Goal: Information Seeking & Learning: Find specific fact

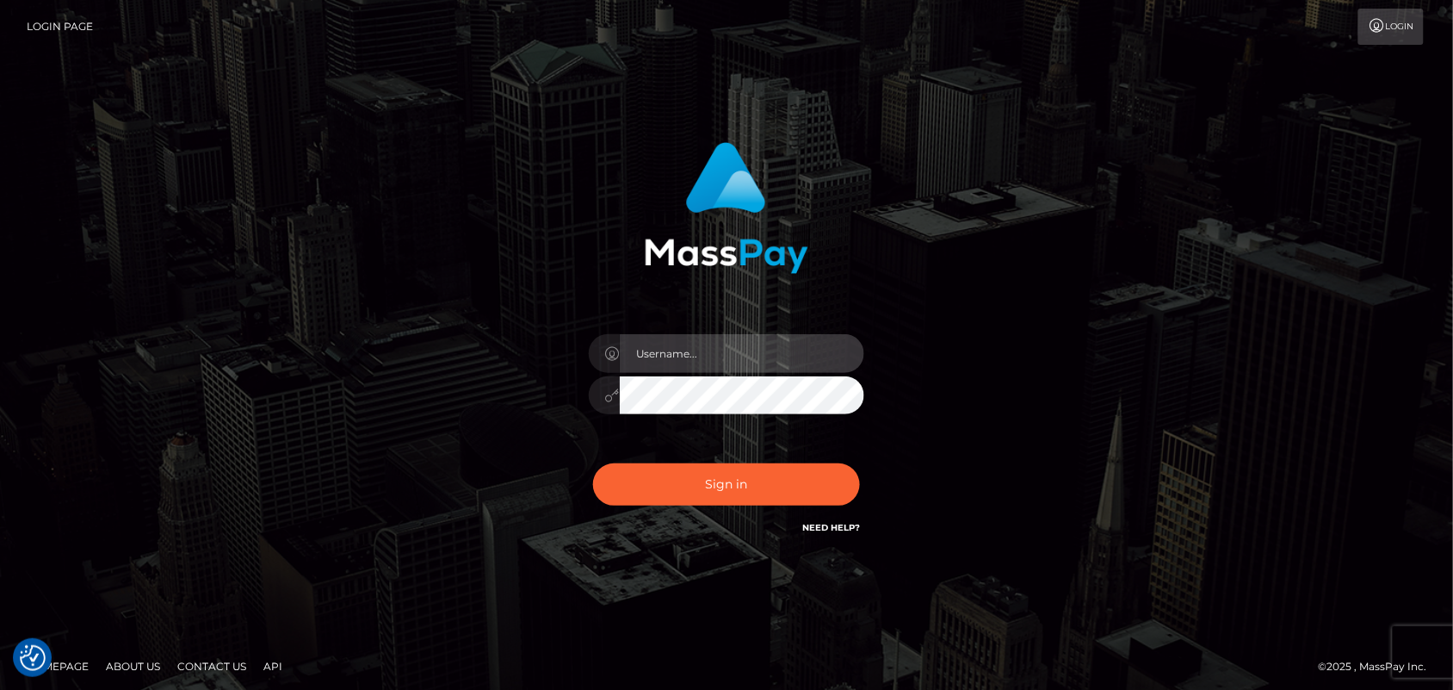
type input "Pk.es"
click at [674, 511] on div "Sign in Need Help?" at bounding box center [726, 491] width 301 height 77
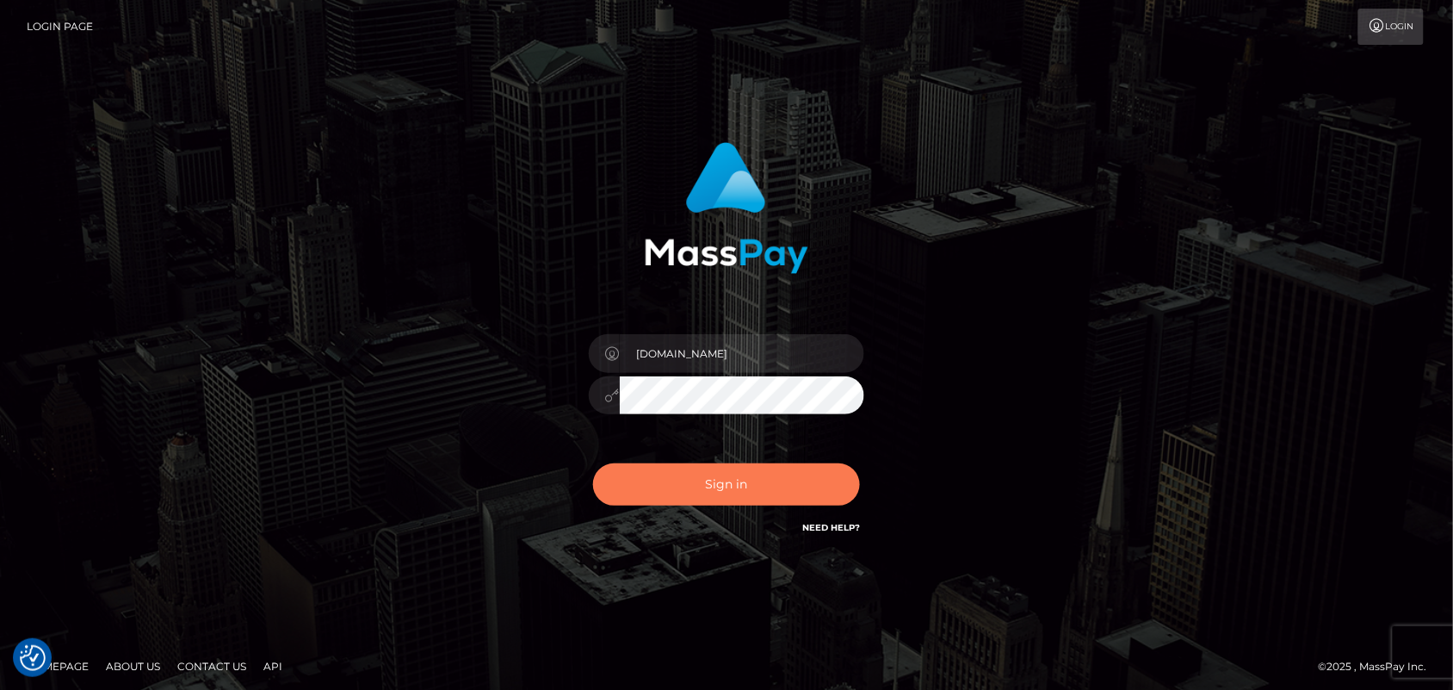
click at [674, 492] on button "Sign in" at bounding box center [726, 484] width 267 height 42
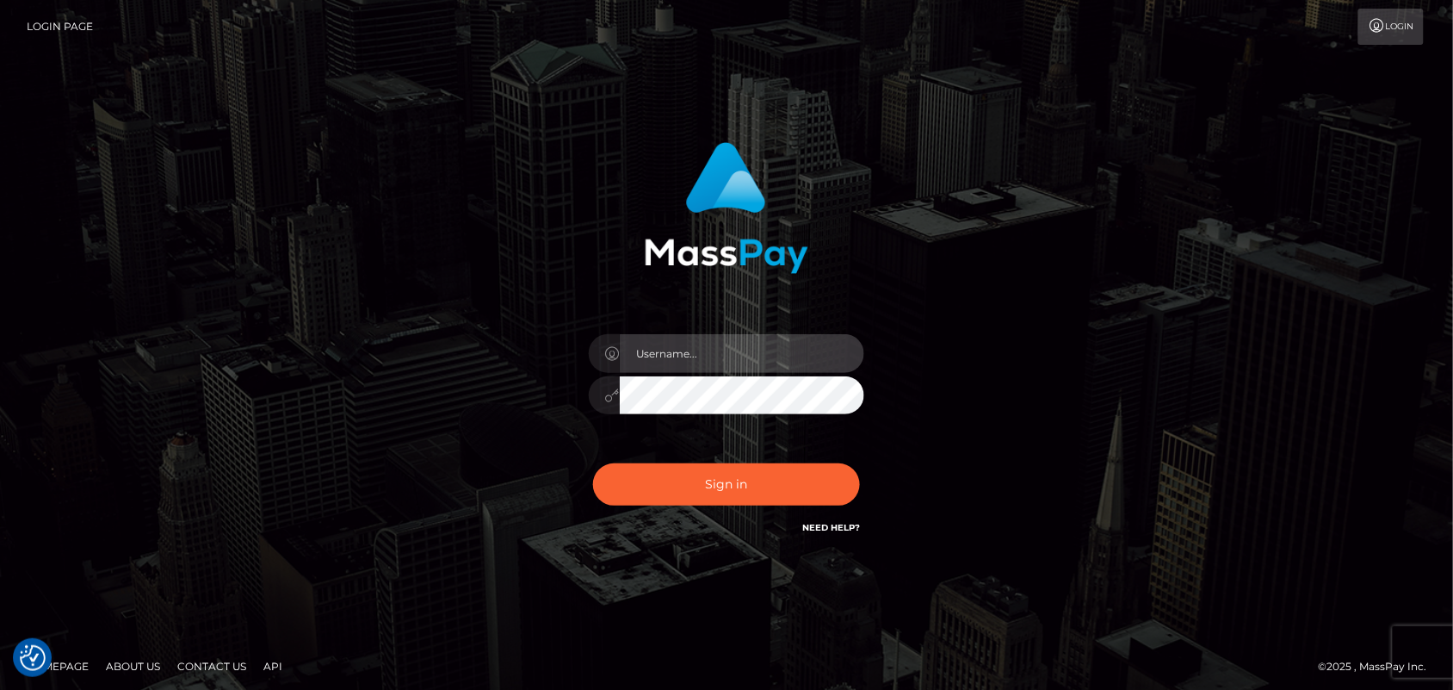
type input "Pk.es"
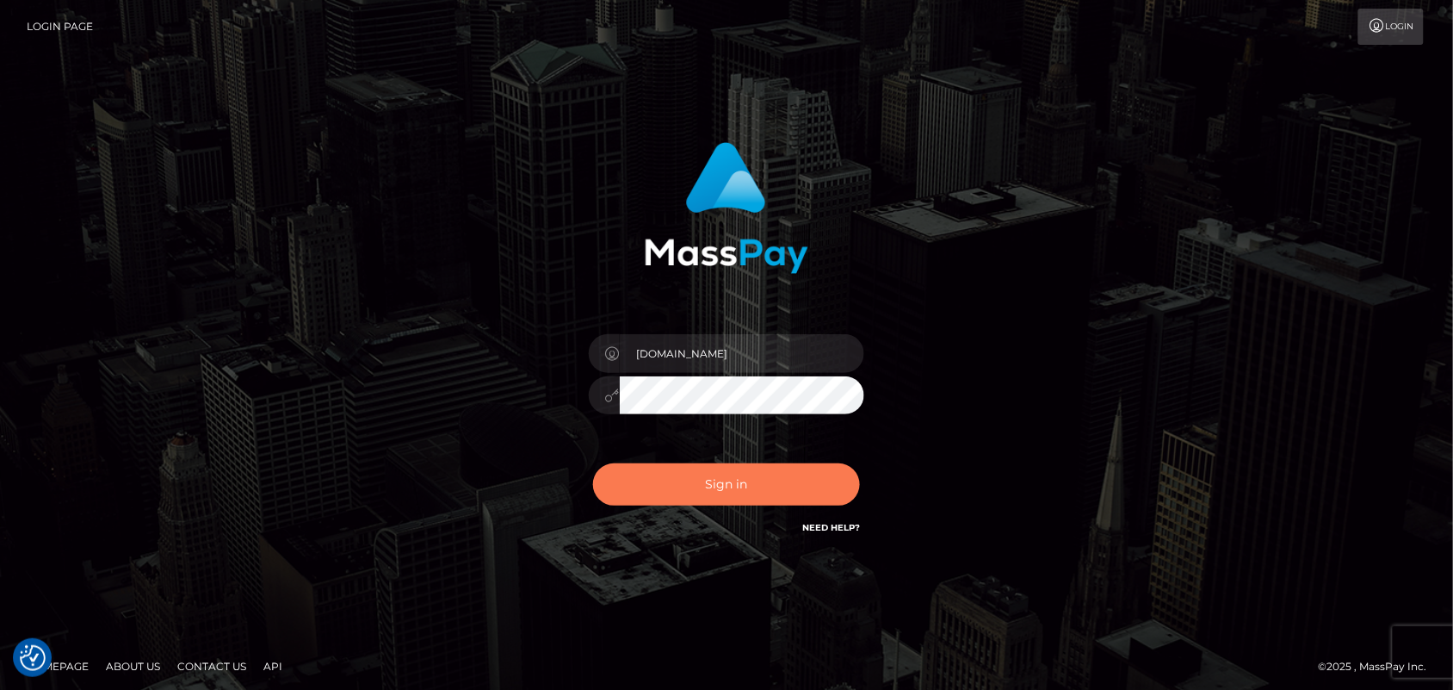
click at [740, 483] on button "Sign in" at bounding box center [726, 484] width 267 height 42
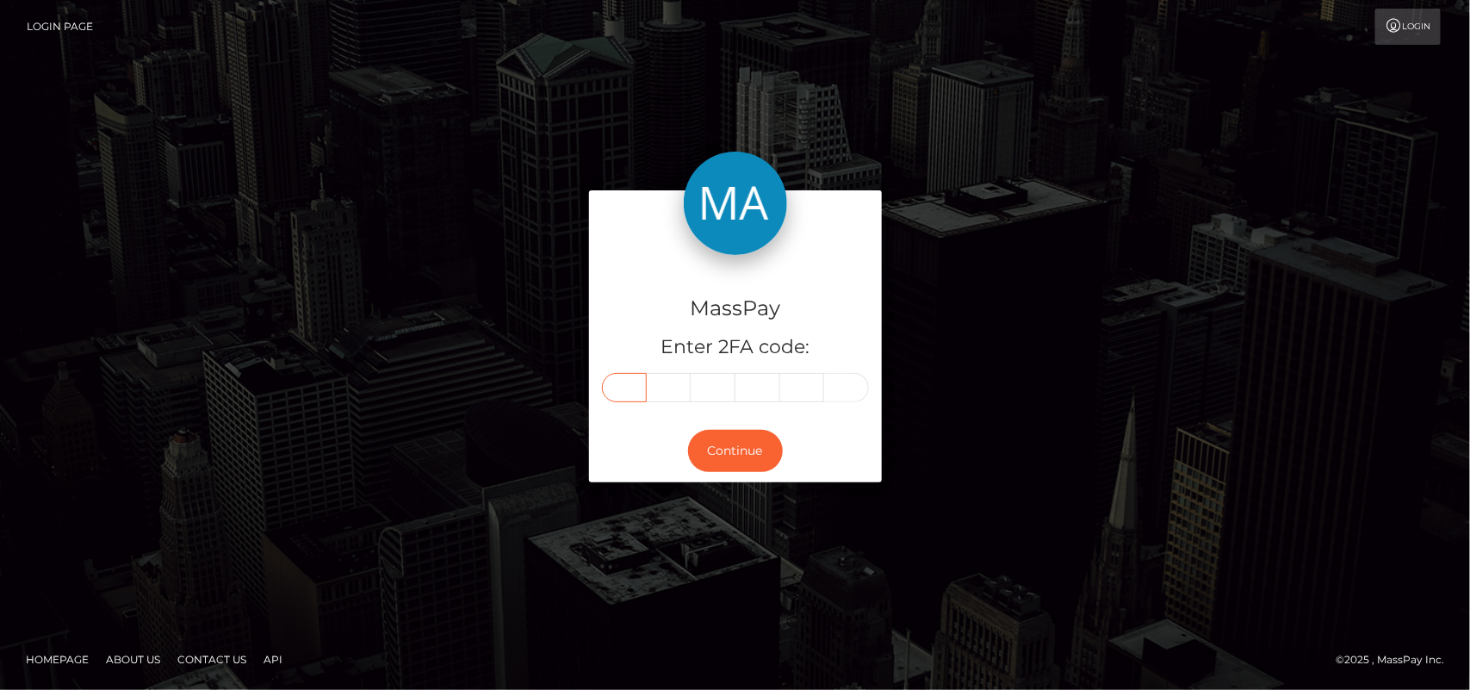
click at [622, 379] on input "text" at bounding box center [624, 387] width 45 height 29
type input "4"
type input "0"
type input "5"
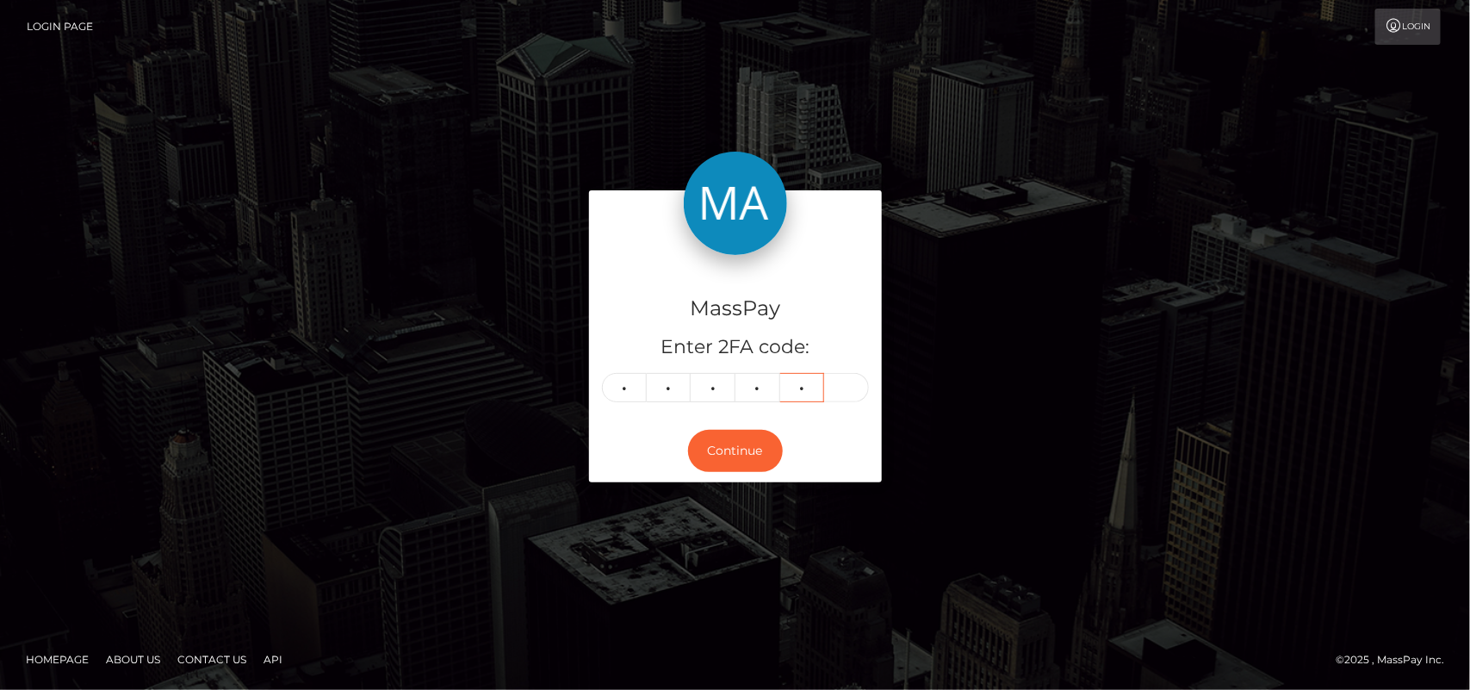
type input "4"
type input "7"
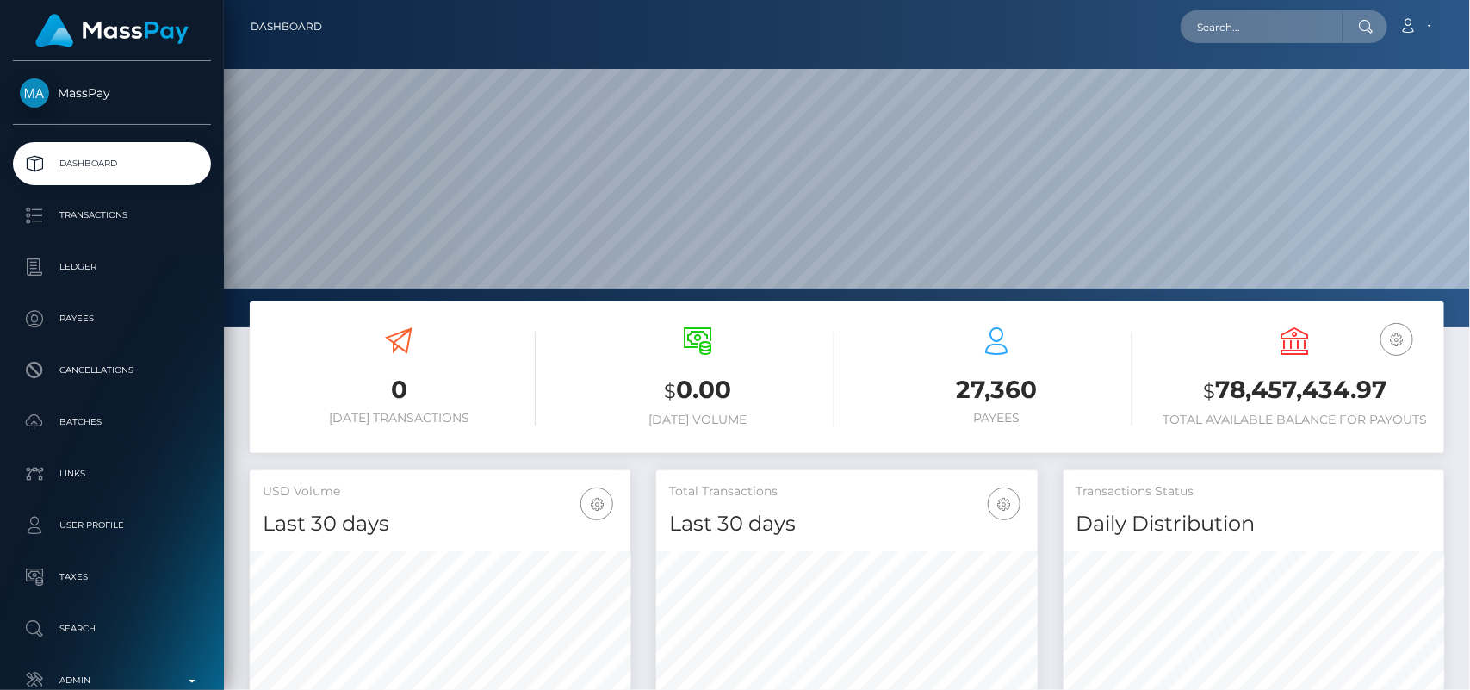
scroll to position [304, 381]
click at [1199, 19] on input "text" at bounding box center [1261, 26] width 162 height 33
paste input "dreamsweetbakes@gmail.com"
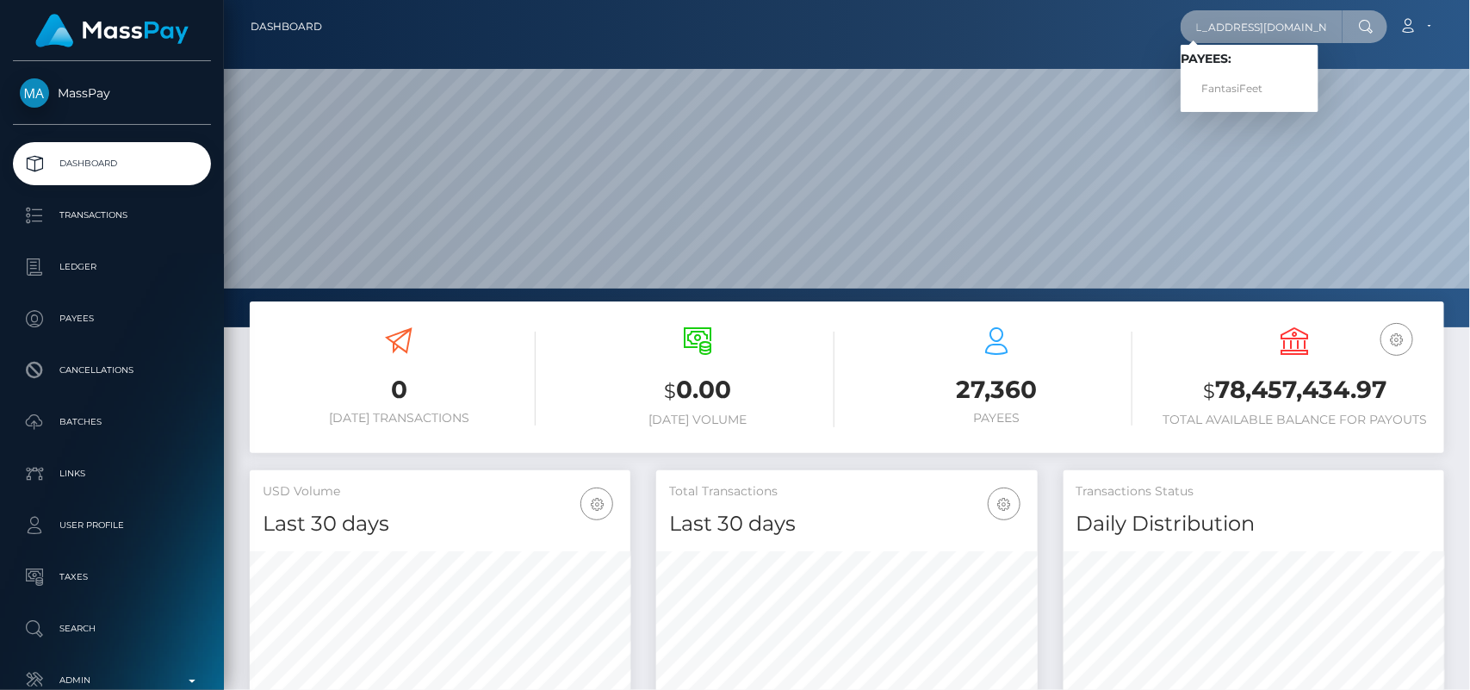
type input "dreamsweetbakes@gmail.com"
click at [1253, 76] on link "FantasiFeet" at bounding box center [1249, 89] width 138 height 32
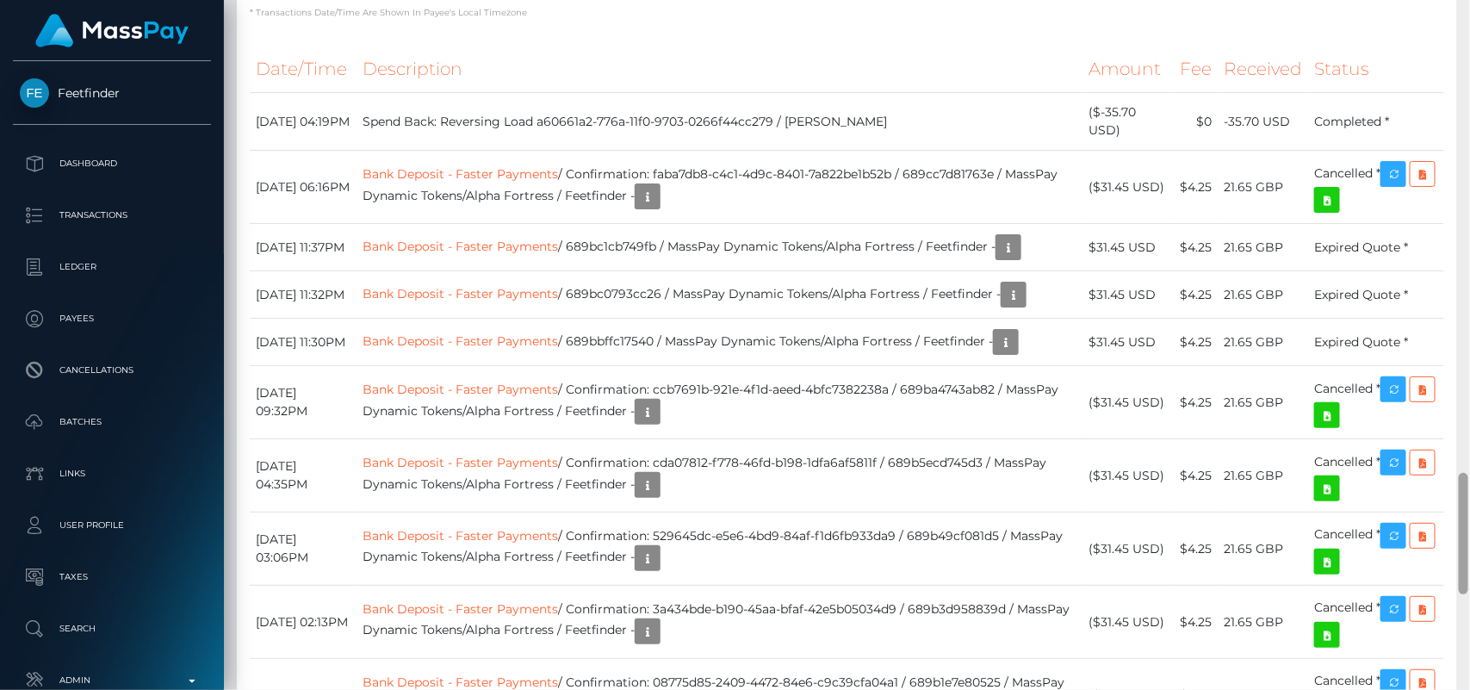
scroll to position [2701, 0]
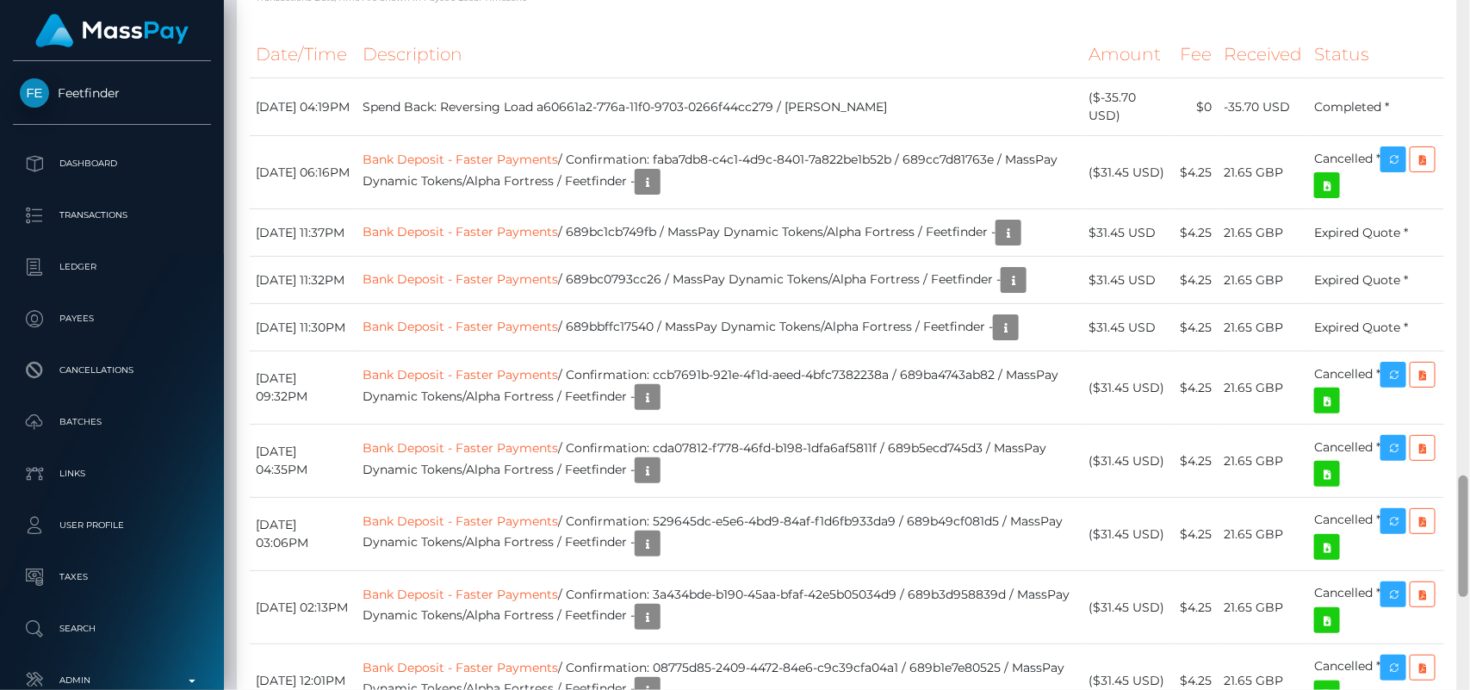
drag, startPoint x: 1465, startPoint y: 105, endPoint x: 1469, endPoint y: 530, distance: 425.3
click at [1469, 530] on div at bounding box center [1463, 345] width 13 height 690
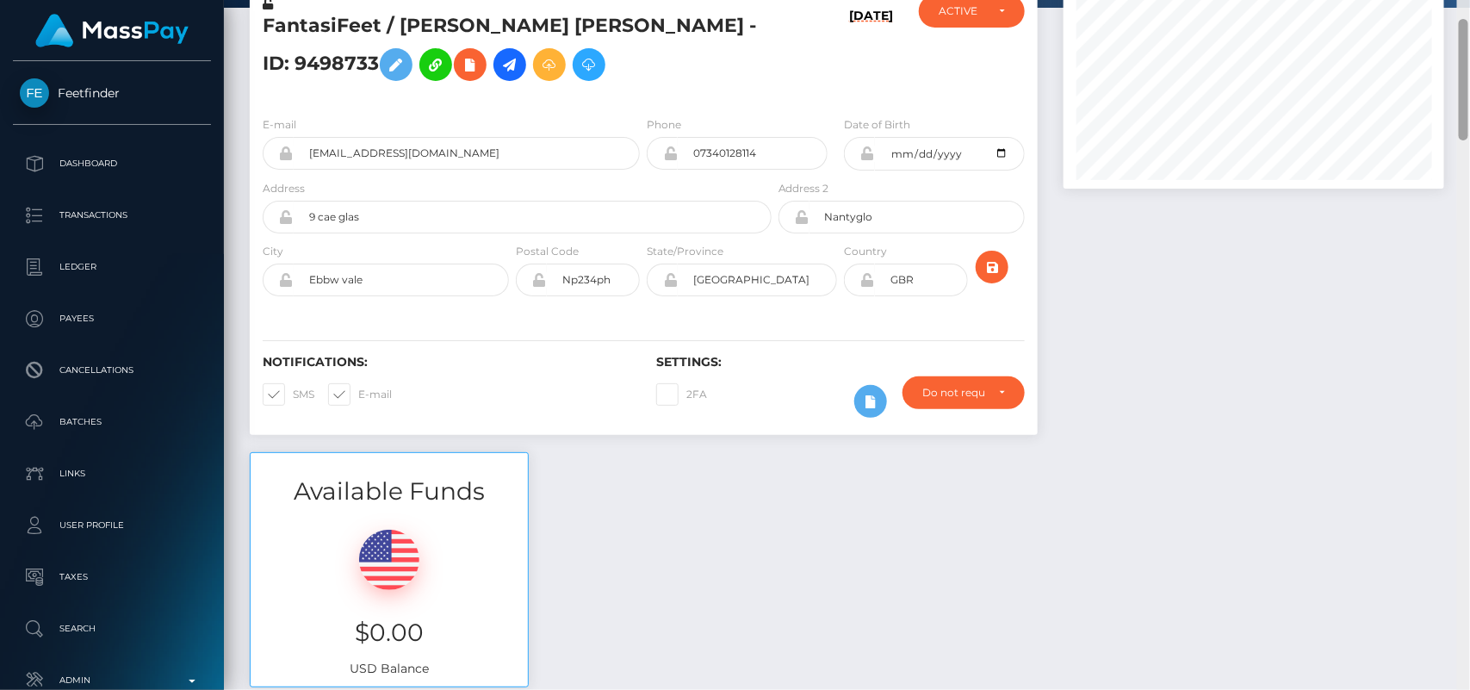
scroll to position [0, 0]
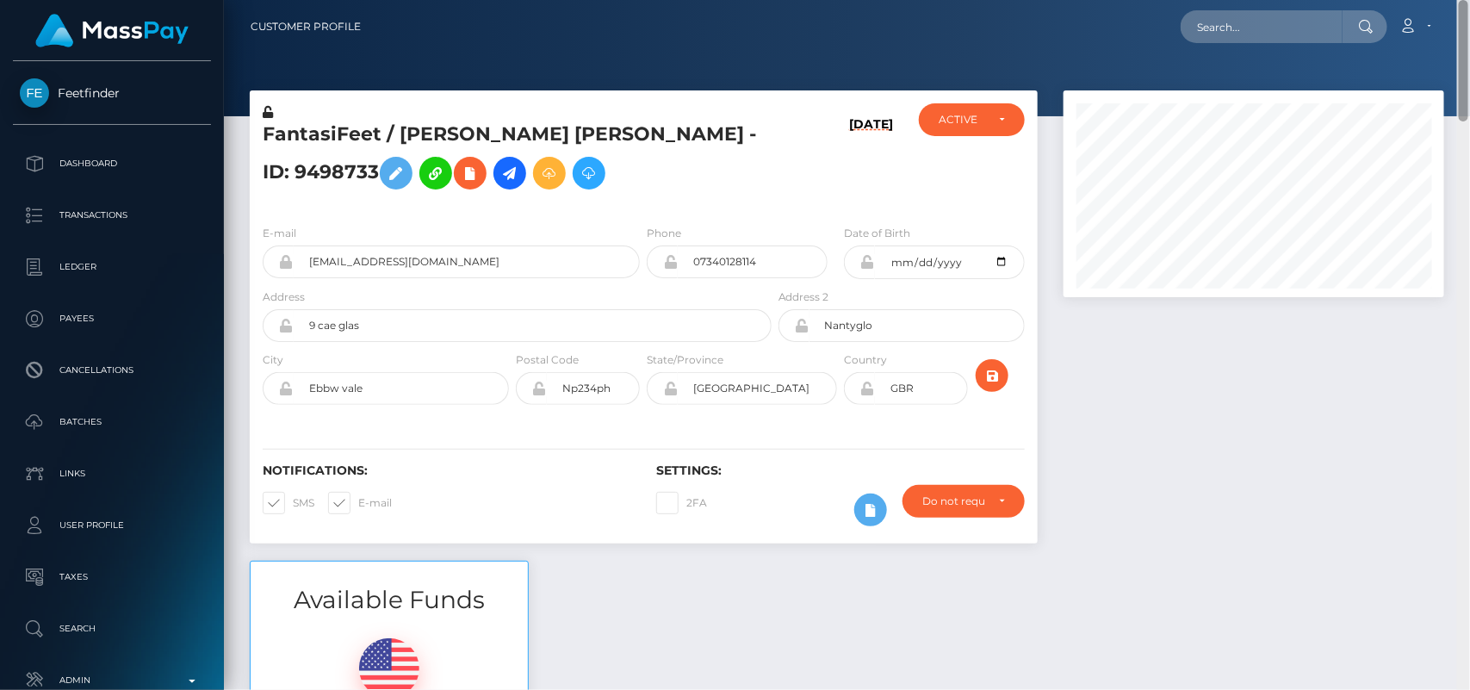
drag, startPoint x: 1461, startPoint y: 514, endPoint x: 1421, endPoint y: -19, distance: 534.5
click at [1421, 0] on html "Feetfinder Dashboard Transactions Ledger Payees Cancellations" at bounding box center [735, 345] width 1470 height 690
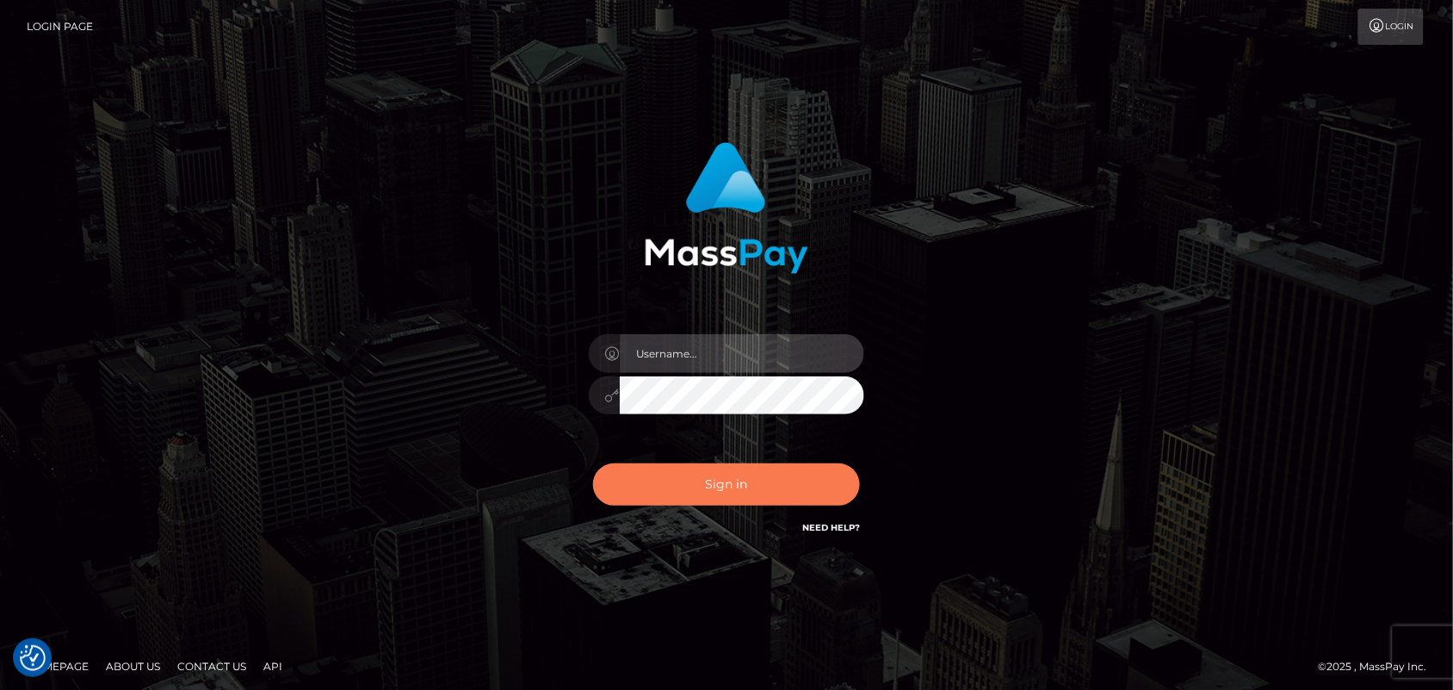
type input "Pk.es"
click at [711, 479] on button "Sign in" at bounding box center [726, 484] width 267 height 42
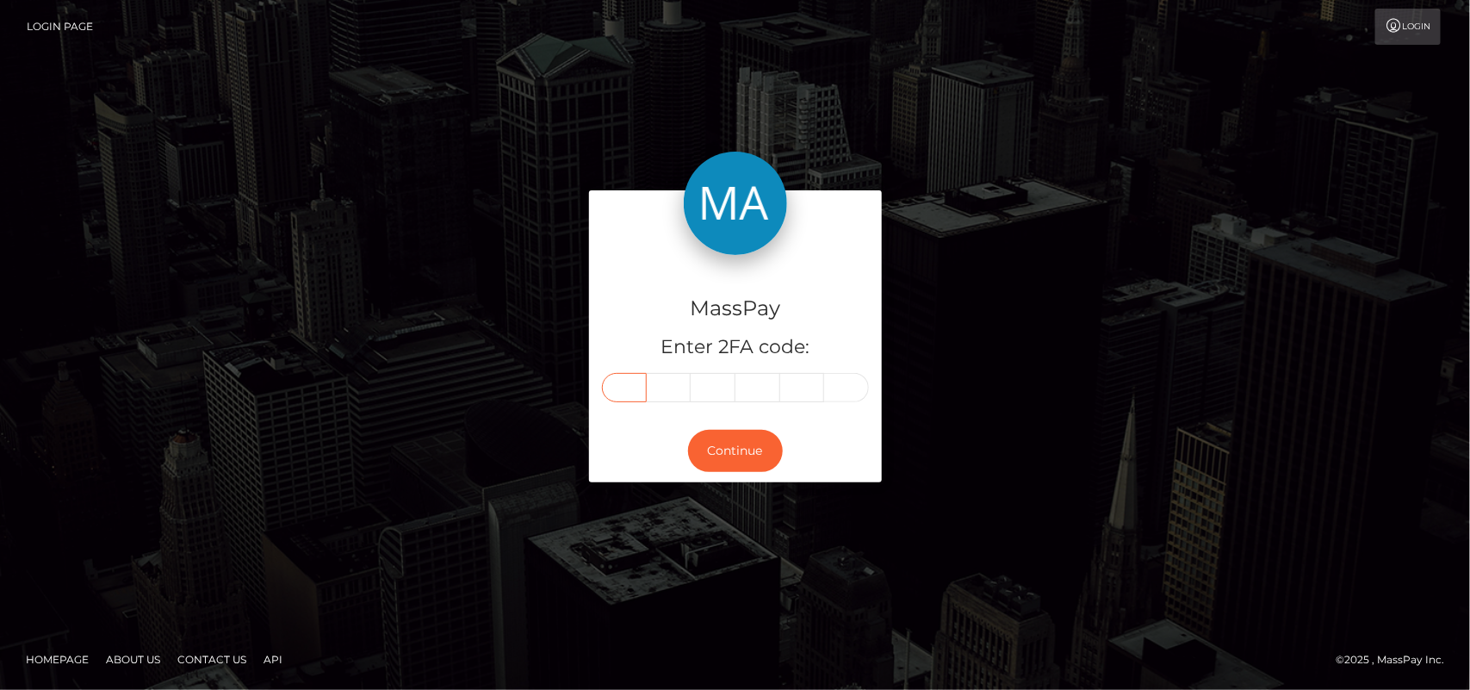
click at [630, 386] on input "text" at bounding box center [624, 387] width 45 height 29
type input "5"
type input "3"
type input "2"
type input "8"
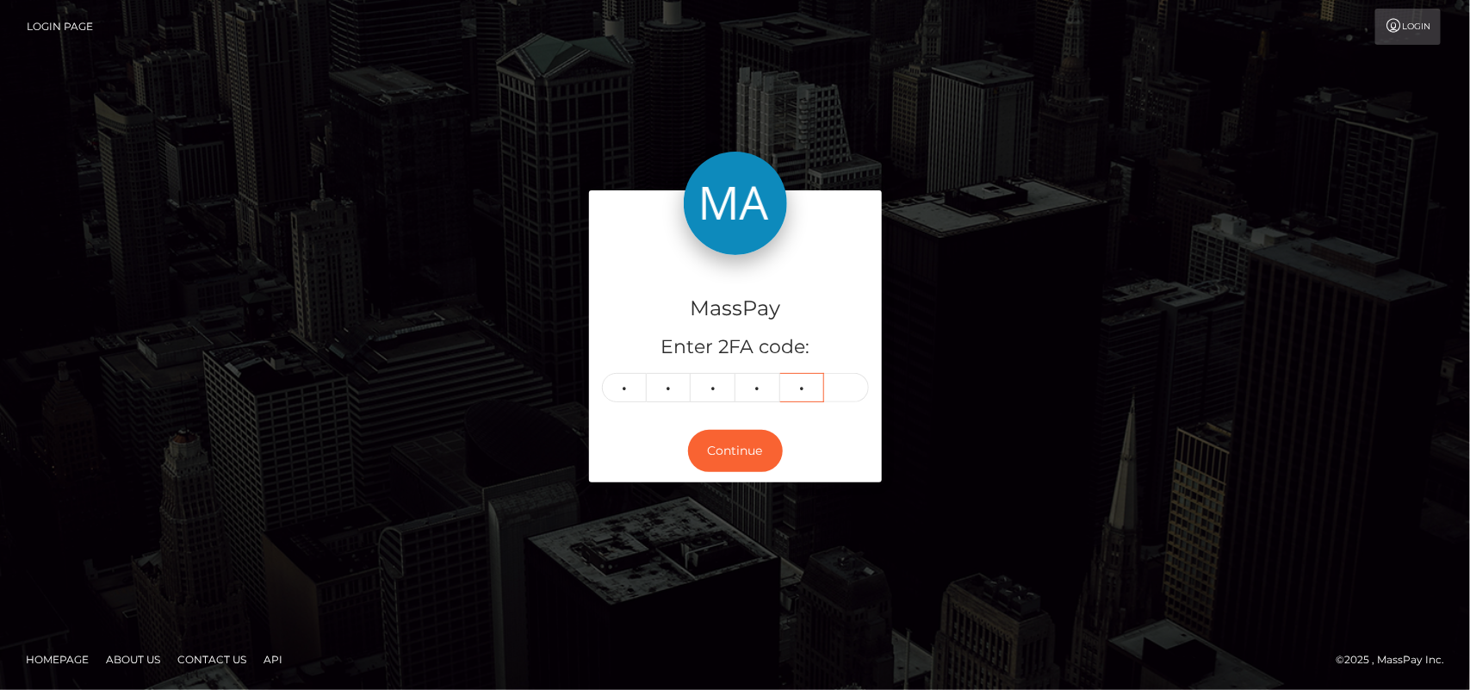
type input "2"
type input "7"
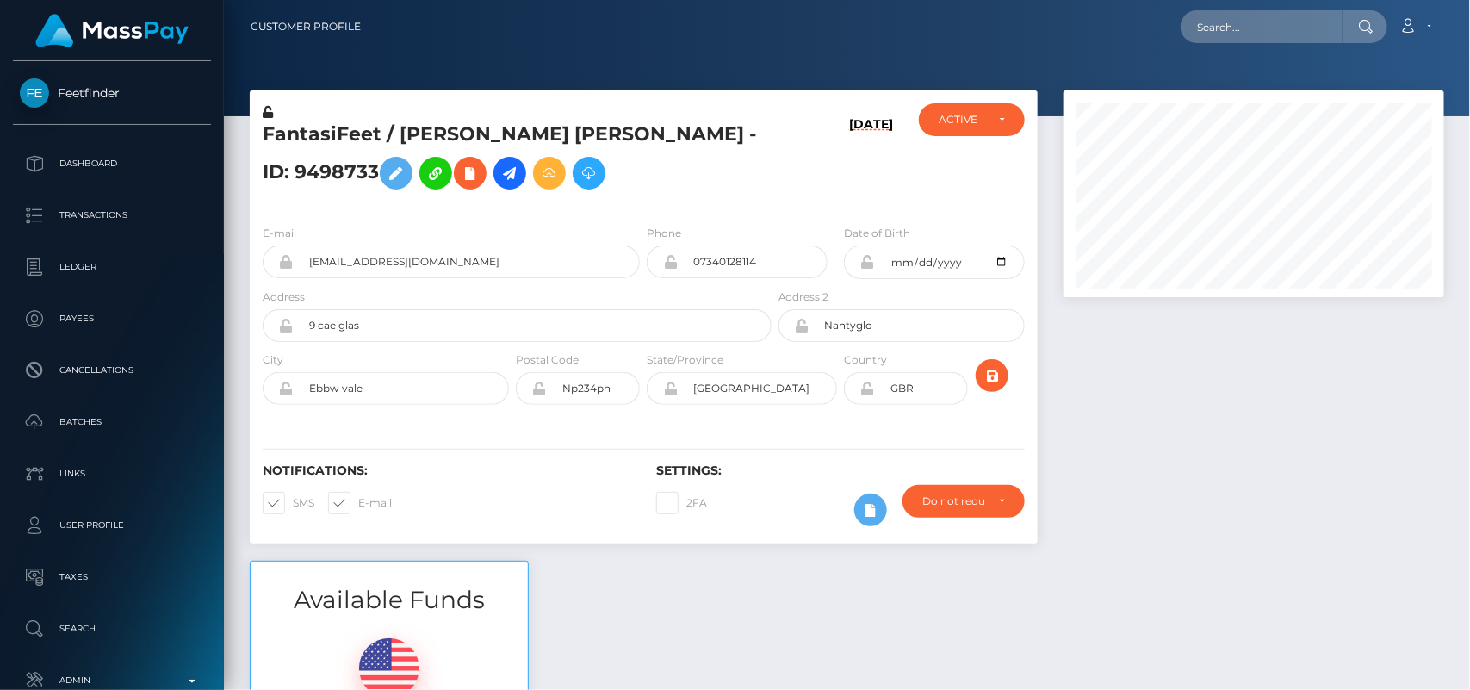
scroll to position [207, 381]
click at [1254, 35] on input "text" at bounding box center [1261, 26] width 162 height 33
paste input "[EMAIL_ADDRESS][DOMAIN_NAME]"
type input "[EMAIL_ADDRESS][DOMAIN_NAME]"
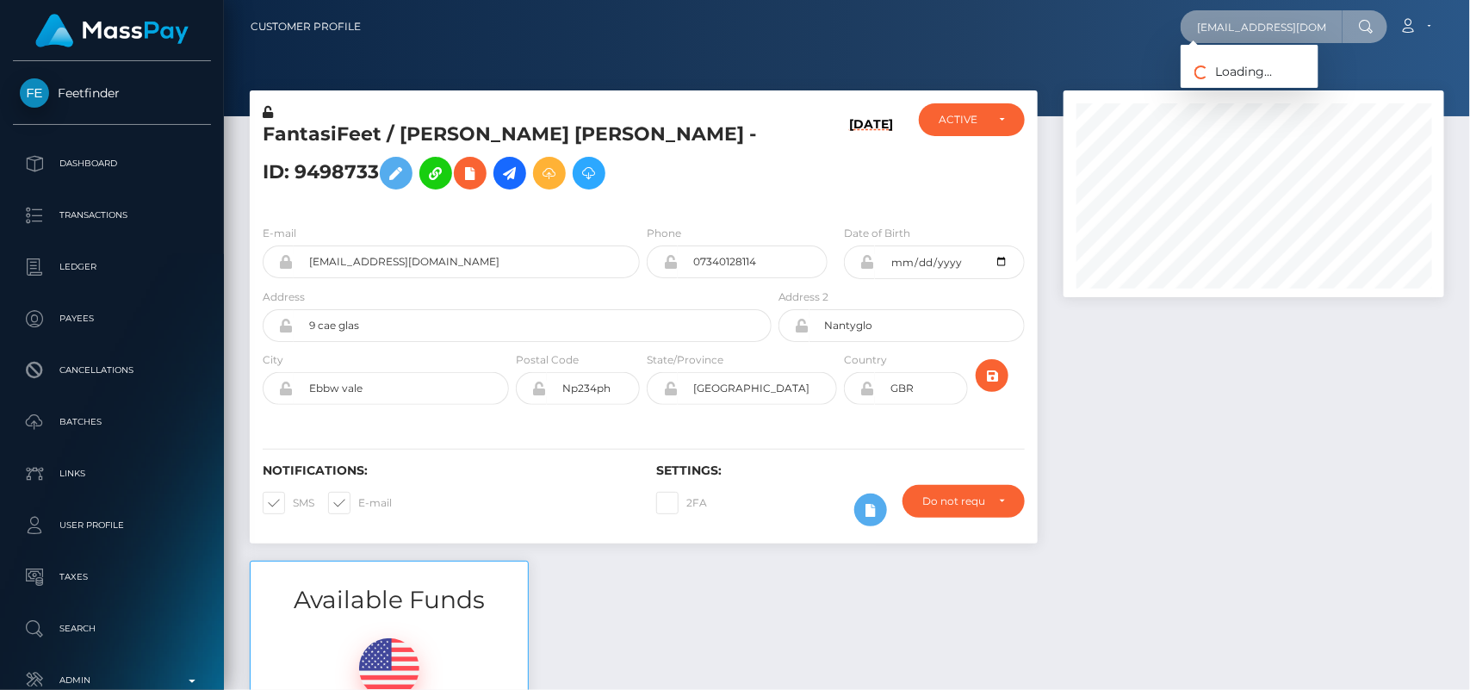
click at [1236, 22] on input "[EMAIL_ADDRESS][DOMAIN_NAME]" at bounding box center [1261, 26] width 162 height 33
paste input "[EMAIL_ADDRESS][DOMAIN_NAME]"
type input "j"
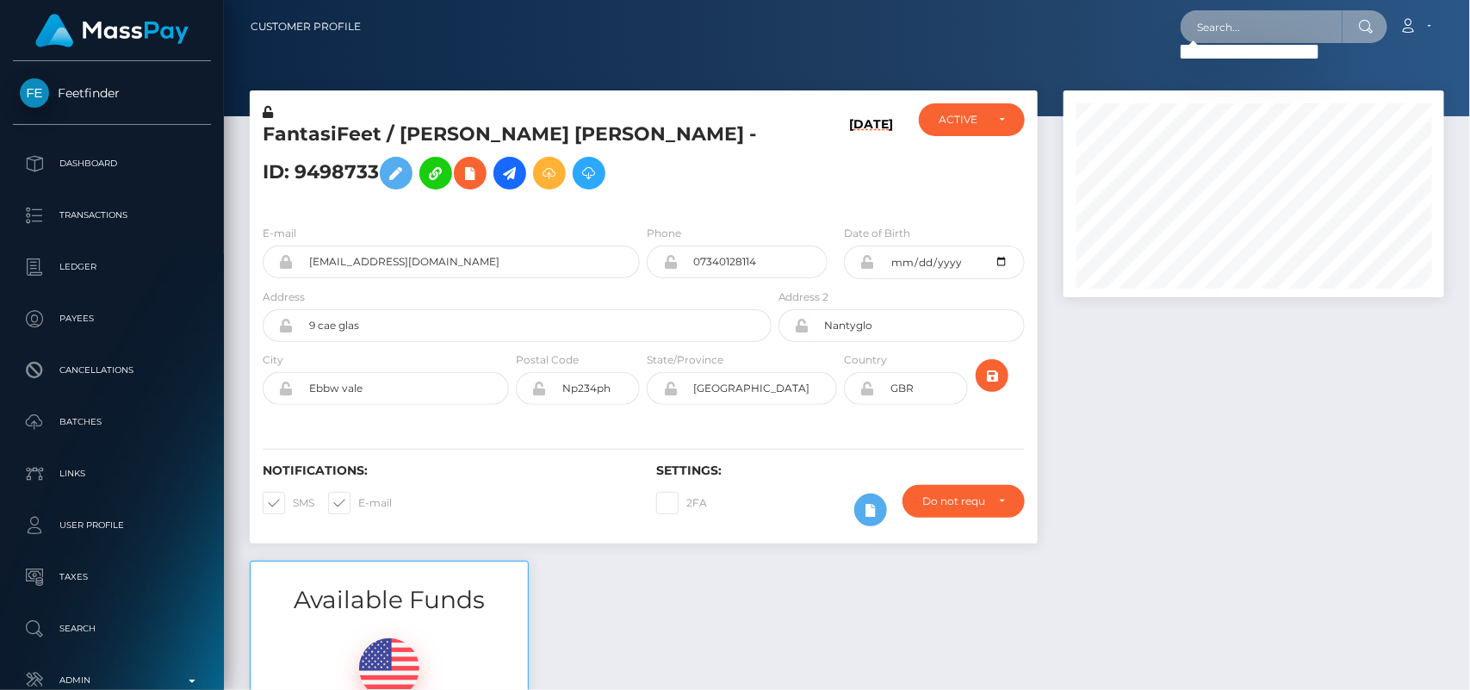
paste input "nicolajh75@gmail.com"
type input "nicolajh75@gmail.com"
click at [1250, 23] on input "nicolajh75@gmail.com" at bounding box center [1261, 26] width 162 height 33
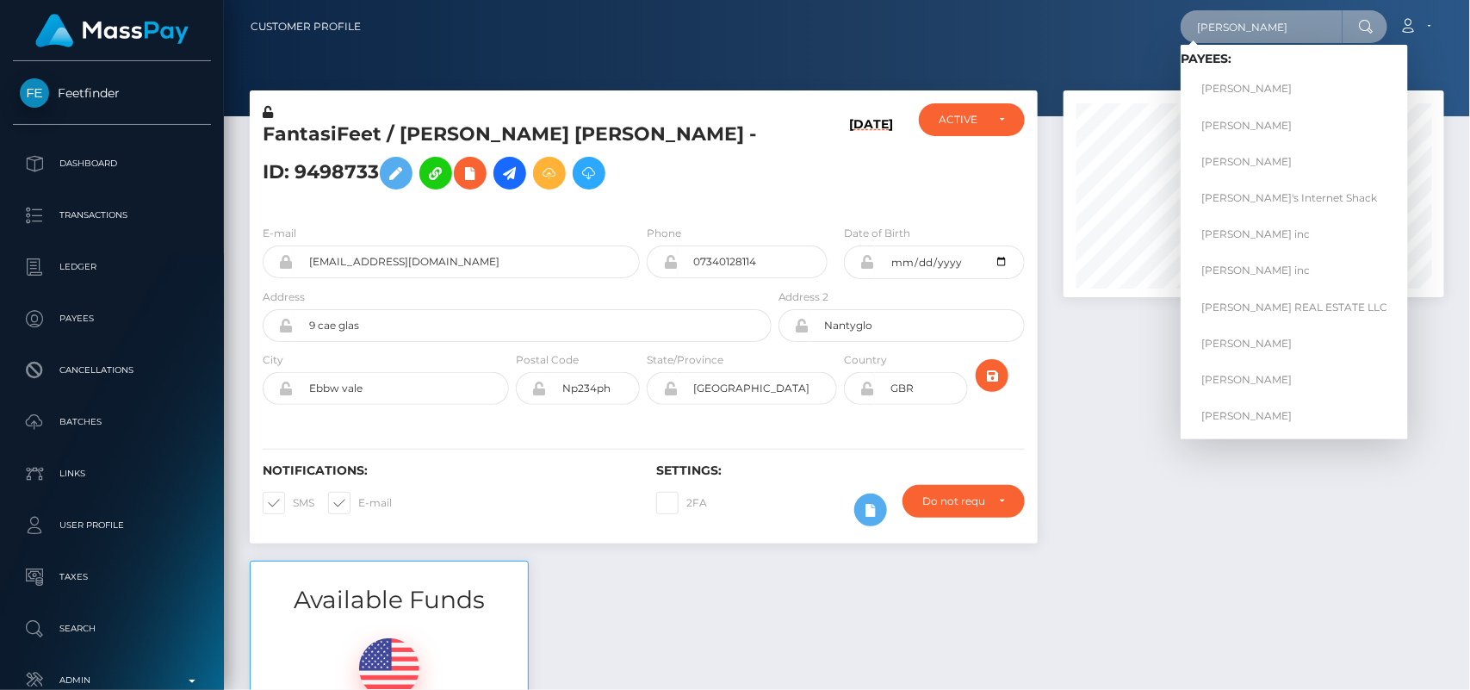
type input "John"
